Goal: Information Seeking & Learning: Learn about a topic

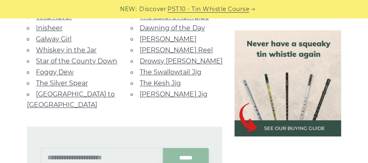
scroll to position [1171, 0]
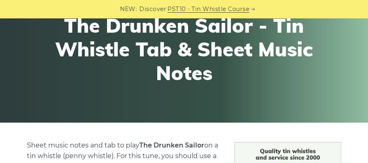
scroll to position [102, 0]
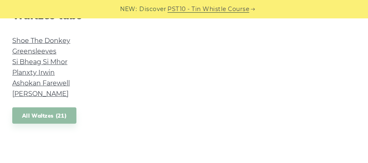
scroll to position [749, 0]
